Goal: Check status: Check status

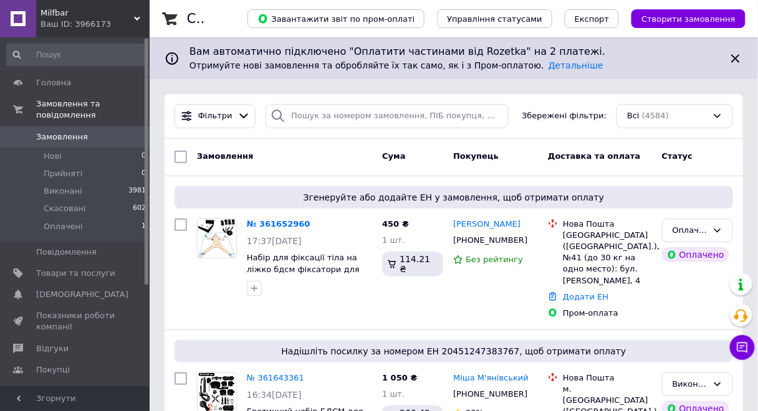
click at [105, 19] on div "Ваш ID: 3966173" at bounding box center [95, 24] width 109 height 11
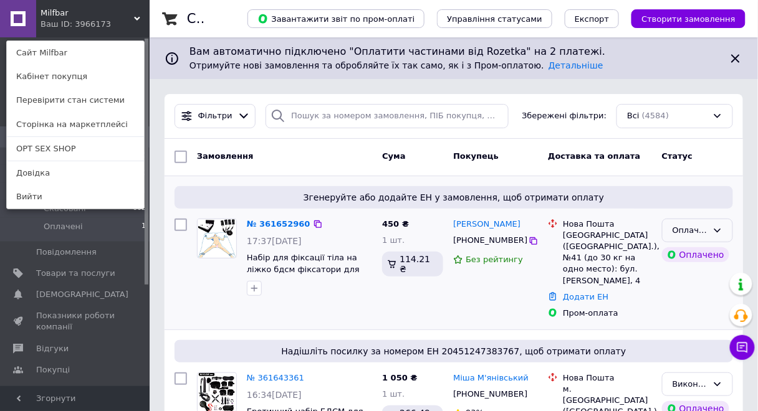
click at [708, 232] on div "Оплачено" at bounding box center [697, 231] width 71 height 24
click at [696, 254] on li "Прийнято" at bounding box center [698, 256] width 70 height 23
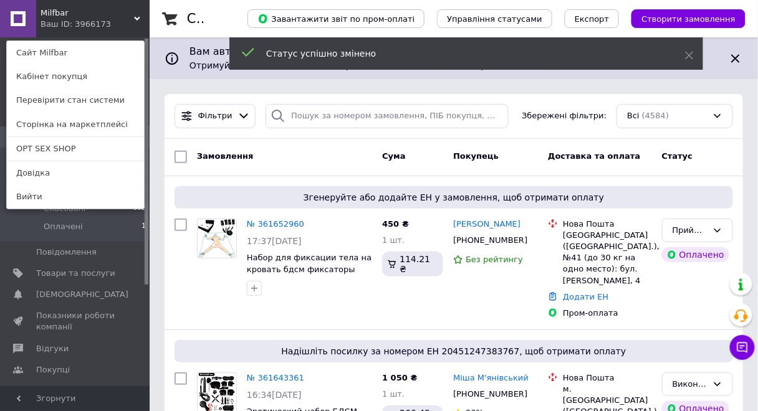
click at [96, 16] on div "Milfbar Ваш ID: 3966173 Сайт Milfbar Кабінет покупця Перевірити стан системи Ст…" at bounding box center [75, 18] width 150 height 37
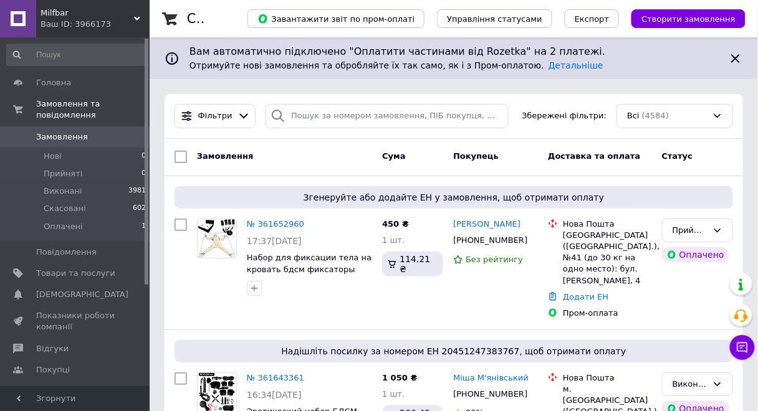
click at [79, 31] on div "Milfbar Ваш ID: 3966173" at bounding box center [92, 18] width 113 height 37
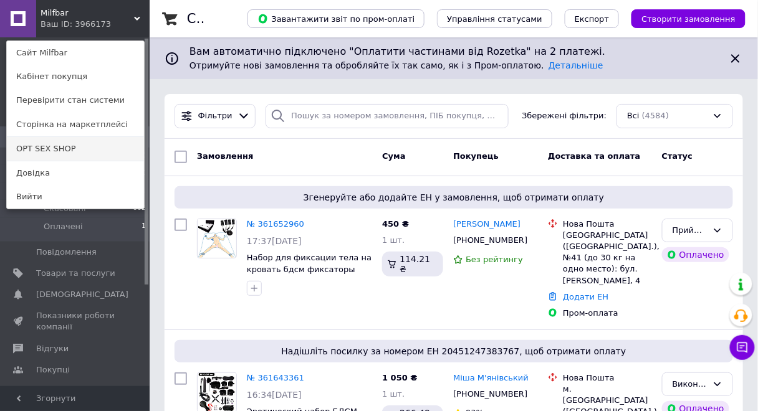
click at [57, 150] on link "OPT SEX SHOP" at bounding box center [75, 149] width 137 height 24
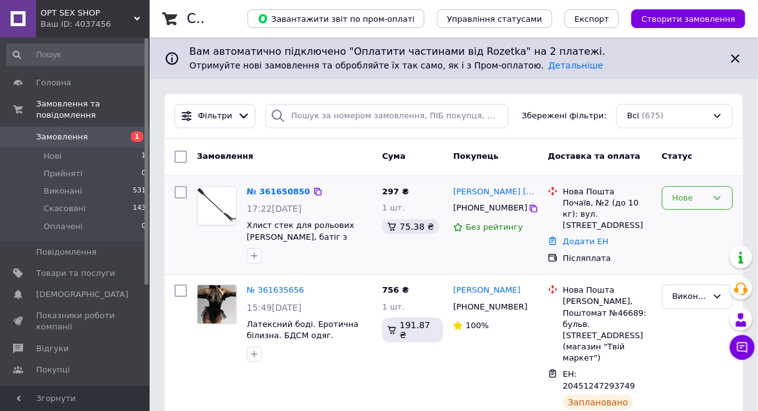
click at [700, 195] on div "Нове" at bounding box center [690, 198] width 35 height 13
click at [679, 222] on li "Прийнято" at bounding box center [698, 224] width 70 height 23
